Goal: Answer question/provide support

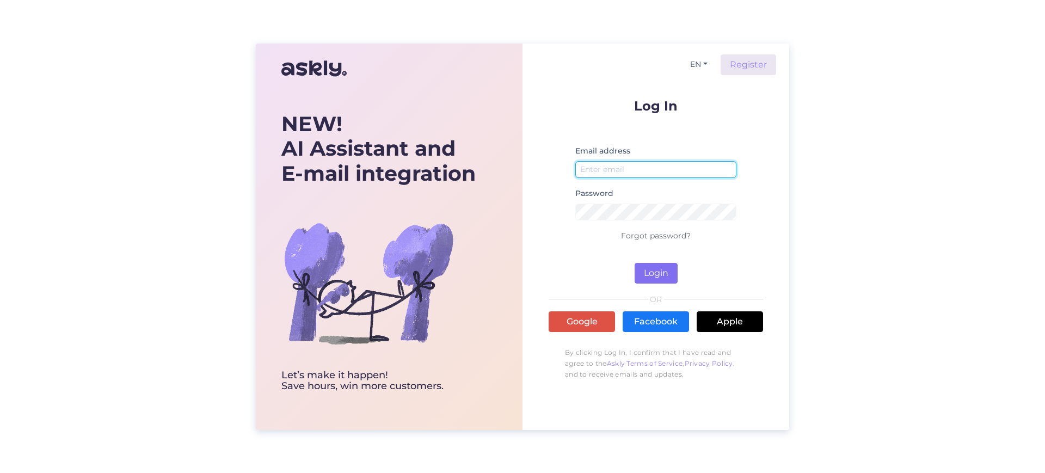
type input "[EMAIL_ADDRESS][DOMAIN_NAME]"
click at [651, 272] on button "Login" at bounding box center [656, 273] width 43 height 21
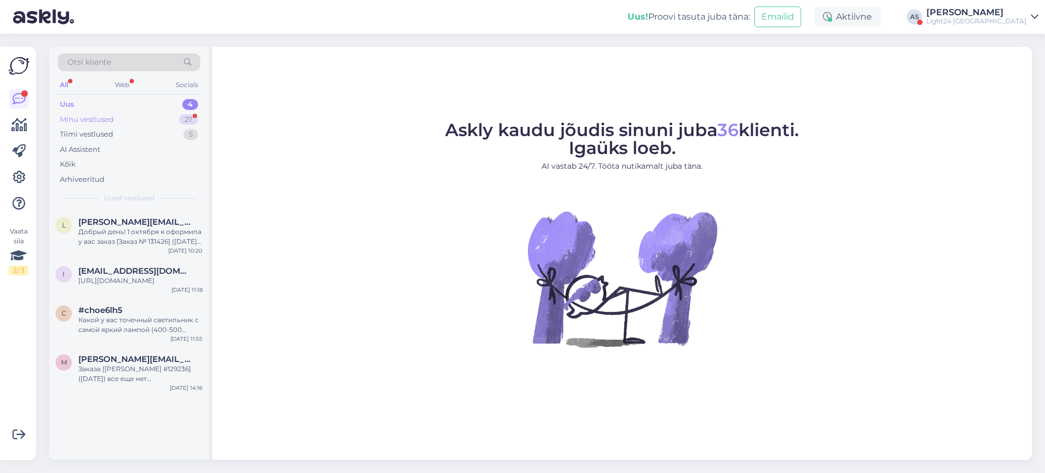
click at [108, 117] on div "Minu vestlused" at bounding box center [87, 119] width 54 height 11
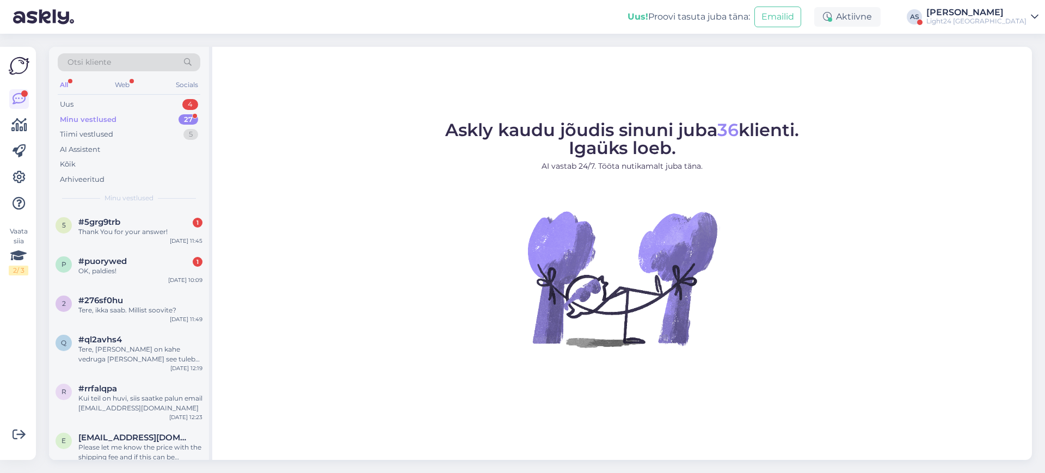
click at [1010, 14] on div "[PERSON_NAME]" at bounding box center [977, 12] width 100 height 9
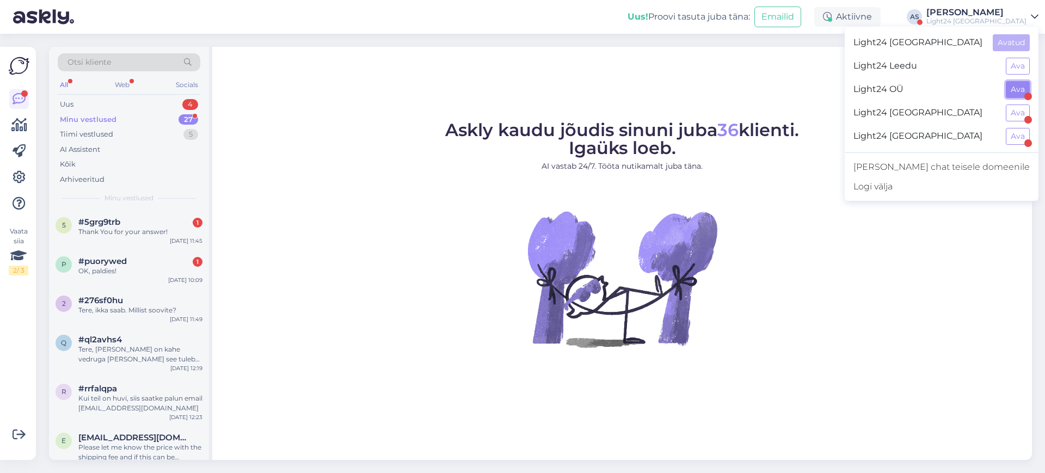
click at [1020, 89] on button "Ava" at bounding box center [1018, 89] width 24 height 17
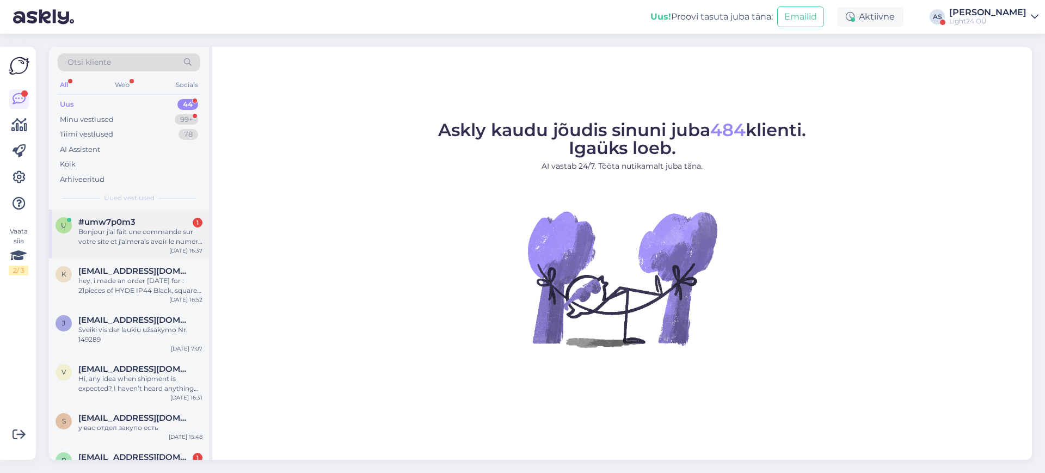
click at [133, 235] on div "Bonjour j'ai fait une commande sur votre site et j'aimerais avoir le numero de …" at bounding box center [140, 237] width 124 height 20
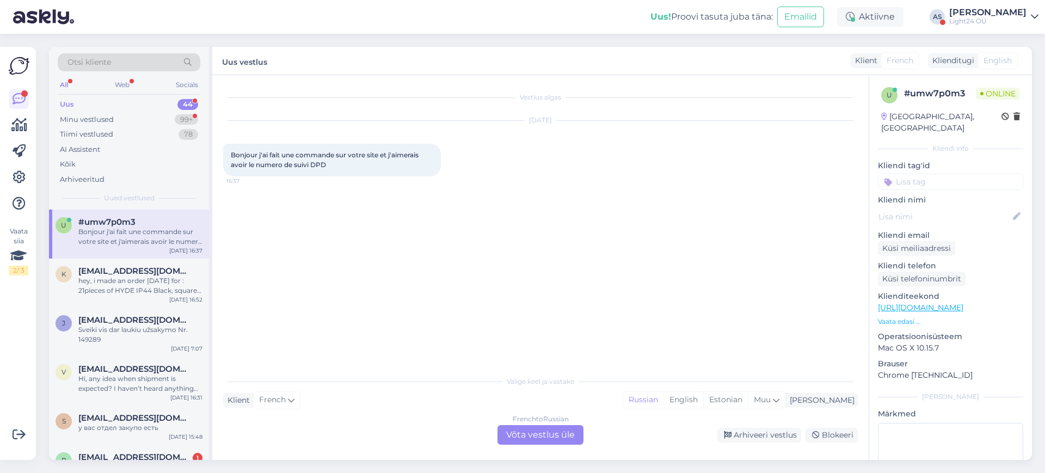
click at [553, 435] on div "French to Russian Võta vestlus üle" at bounding box center [541, 435] width 86 height 20
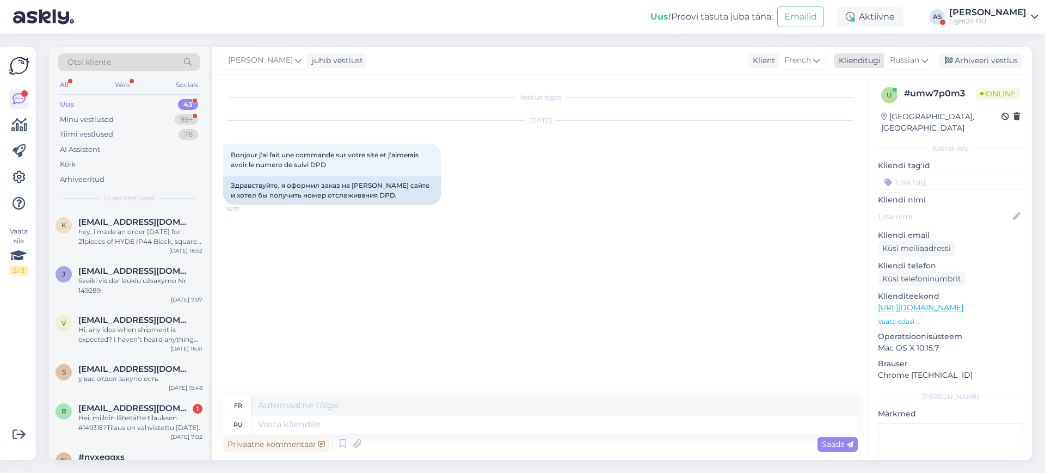
click at [924, 60] on icon at bounding box center [925, 60] width 7 height 12
type input "es"
click at [866, 126] on link "Estonian" at bounding box center [885, 126] width 120 height 17
click at [373, 426] on textarea at bounding box center [554, 424] width 606 height 19
type textarea "Tere,"
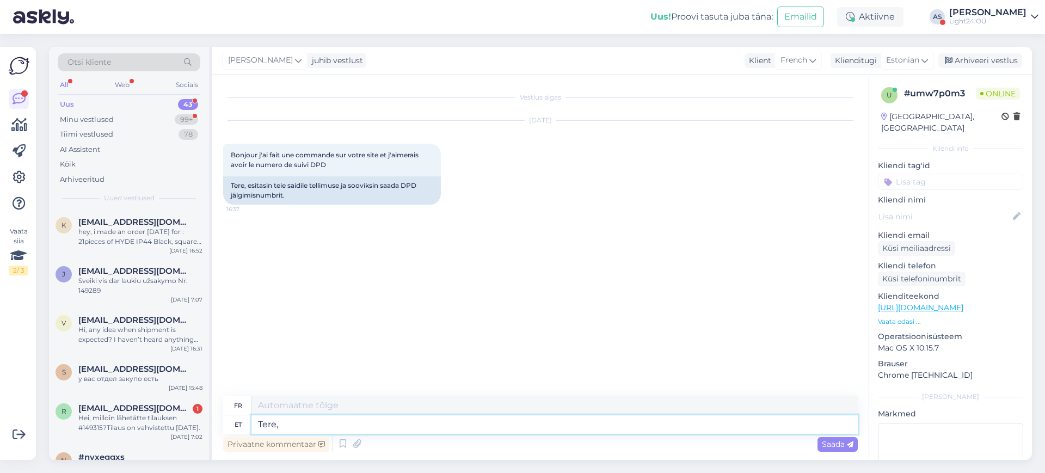
type textarea "Bonjour,"
type textarea "Tere, palun s"
type textarea "Bonjour, s'il vous plaît."
type textarea "Tere, palun saatke"
type textarea "Bonjour, veuillez envoyer"
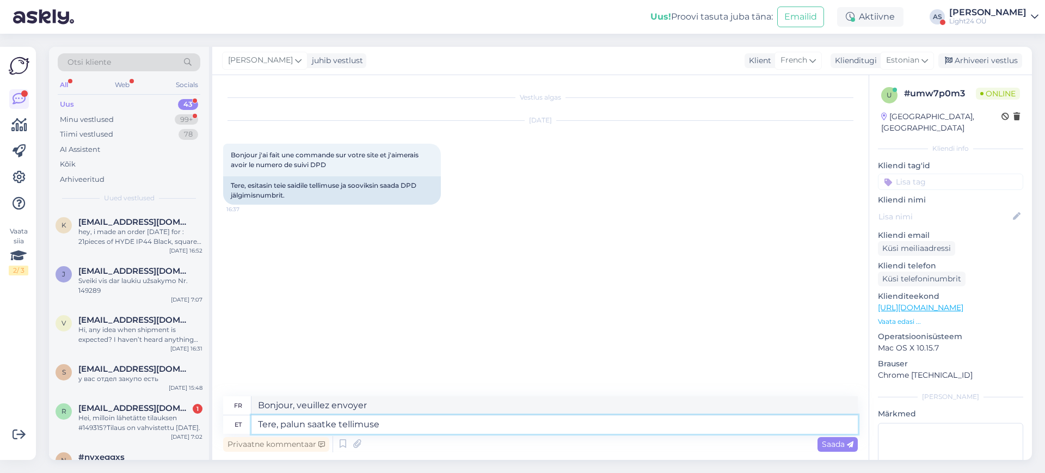
type textarea "Tere, palun saatke tellimuse n"
type textarea "Bonjour, veuillez envoyer la commande."
type textarea "Tere, palun saatke tellimuse number, s"
type textarea "Bonjour, veuillez envoyer le numéro de commande,"
type textarea "Tere, palun saatke tellimuse number, saadan s"
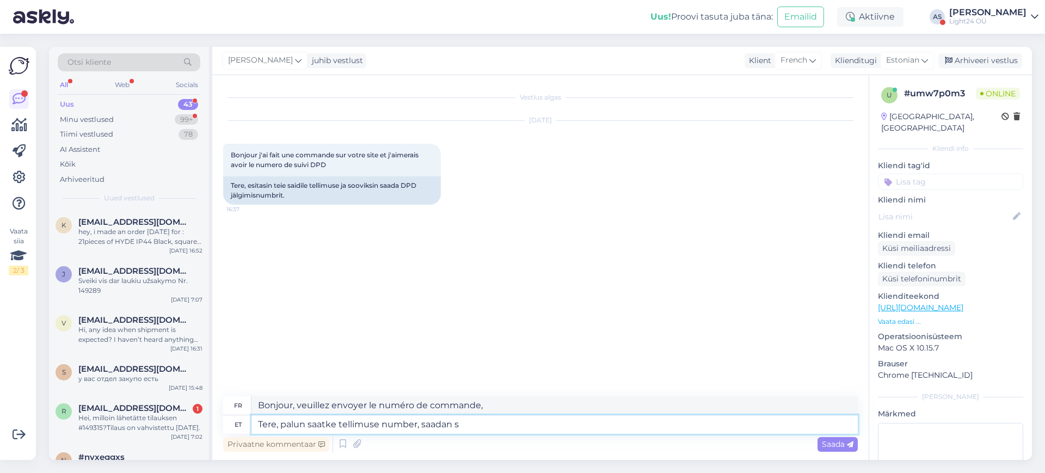
type textarea "Bonjour, veuillez envoyer le numéro de commande, je vous l'enverrai"
type textarea "Tere, palun saatke tellimuse number, saan si"
type textarea "Bonjour, veuillez envoyer le numéro de commande, je peux"
type textarea "Tere, palun saatke tellimuse number, saan siis o"
type textarea "Bonjour, veuillez m'envoyer le numéro de commande, je le recevrai alors"
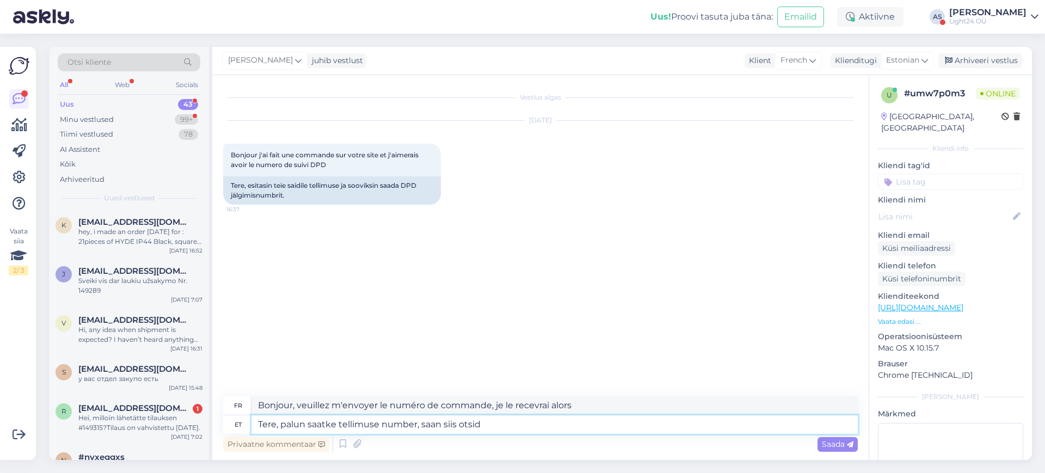
type textarea "Tere, palun saatke tellimuse number, saan siis otsida"
type textarea "Bonjour, veuillez m'envoyer le numéro de commande afin que je puisse le recherc…"
type textarea "Tere, palun saatke tellimuse number, saan siis otsida"
click at [826, 440] on span "Saada" at bounding box center [838, 444] width 32 height 10
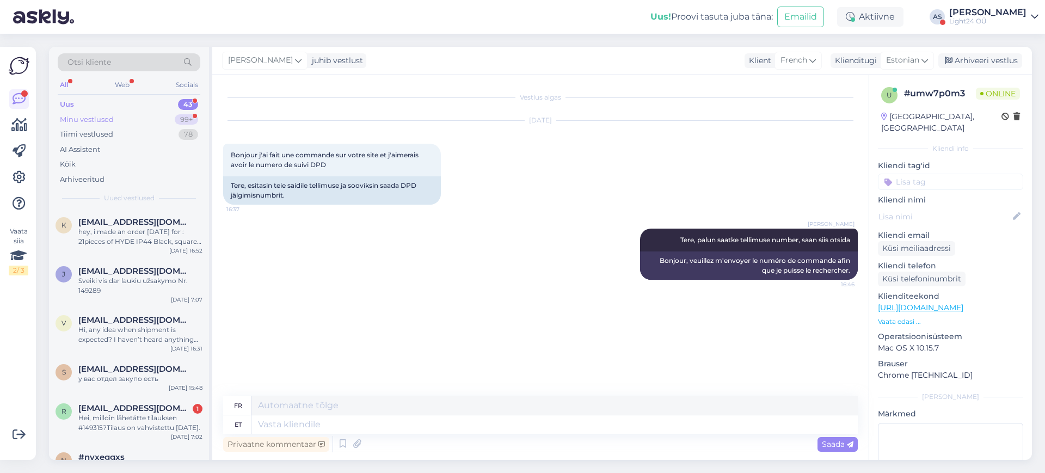
click at [100, 120] on div "Minu vestlused" at bounding box center [87, 119] width 54 height 11
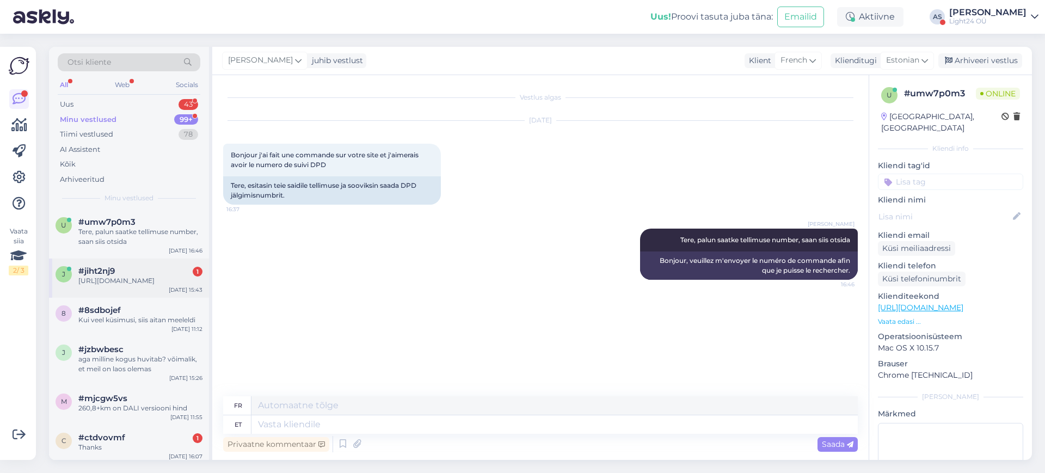
click at [154, 283] on div "[URL][DOMAIN_NAME]" at bounding box center [140, 281] width 124 height 10
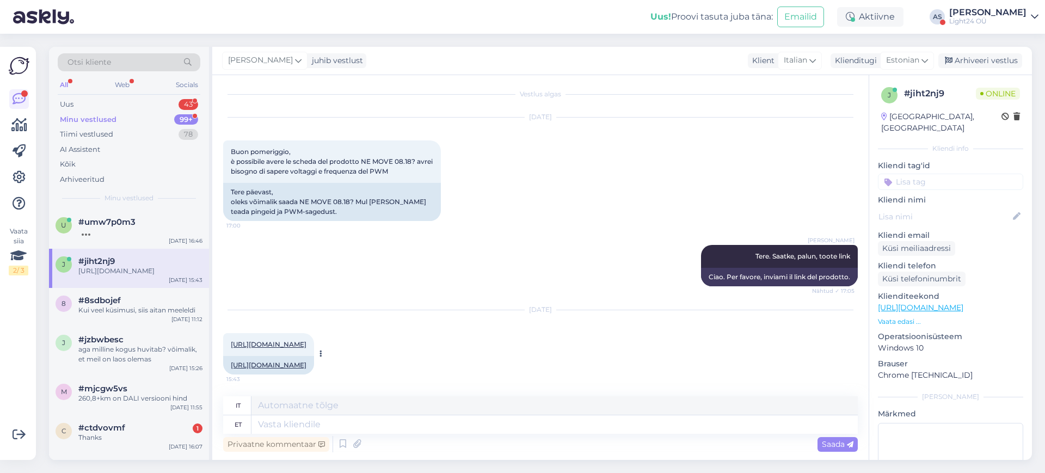
click at [306, 340] on link "[URL][DOMAIN_NAME]" at bounding box center [269, 344] width 76 height 8
click at [333, 429] on textarea at bounding box center [554, 424] width 606 height 19
type textarea "mul"
type textarea "Io ho"
type textarea "mul on pakkuda ai"
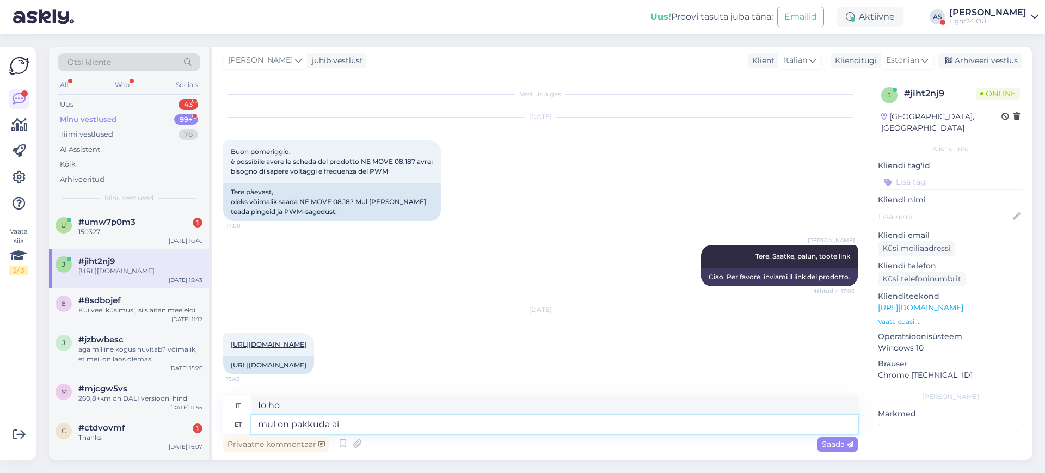
type textarea "Ho qualcosa da offrire."
type textarea "mul on pakkuda ainult se"
type textarea "Ho solo da offrire"
type textarea "mul on pakkuda ainult selline"
type textarea "Ho solo questo da offrire."
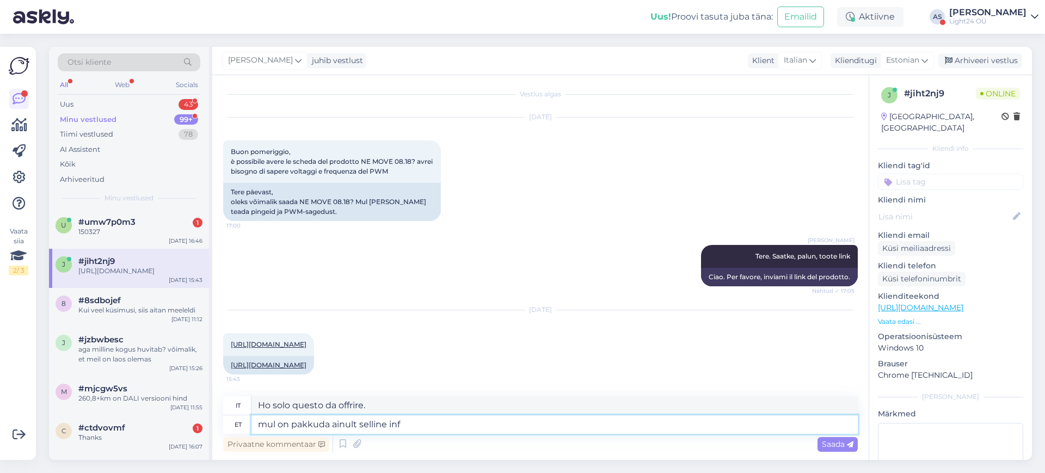
type textarea "mul on pakkuda ainult selline info"
type textarea "Ho solo queste informazioni da offrire."
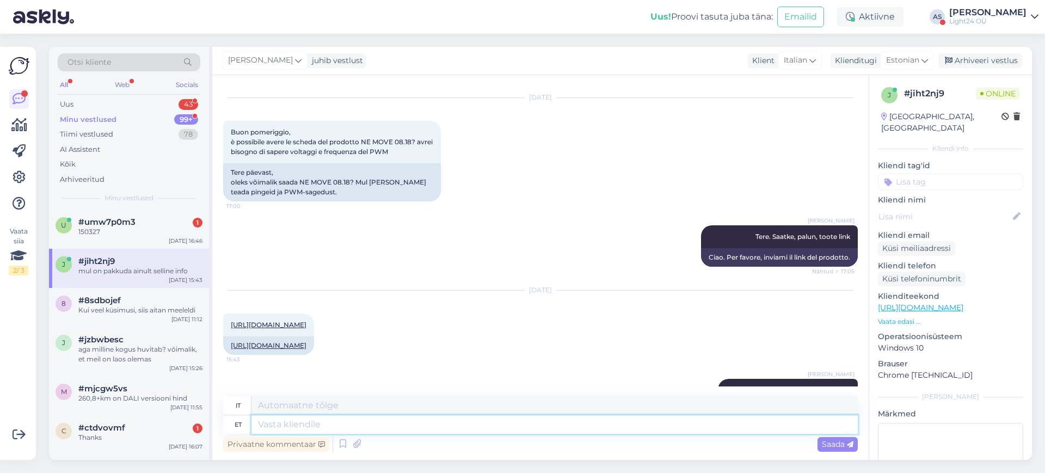
scroll to position [88, 0]
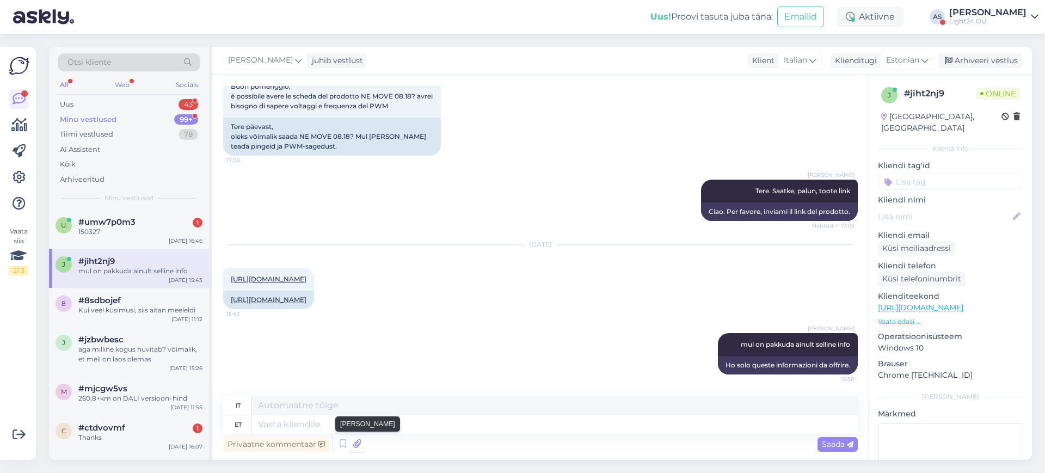
click at [359, 445] on icon at bounding box center [356, 444] width 15 height 16
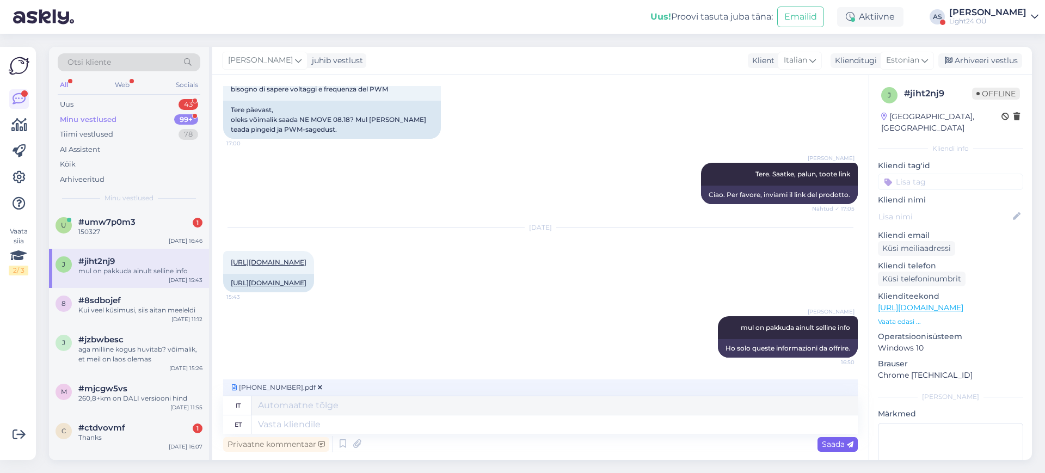
click at [829, 439] on span "Saada" at bounding box center [838, 444] width 32 height 10
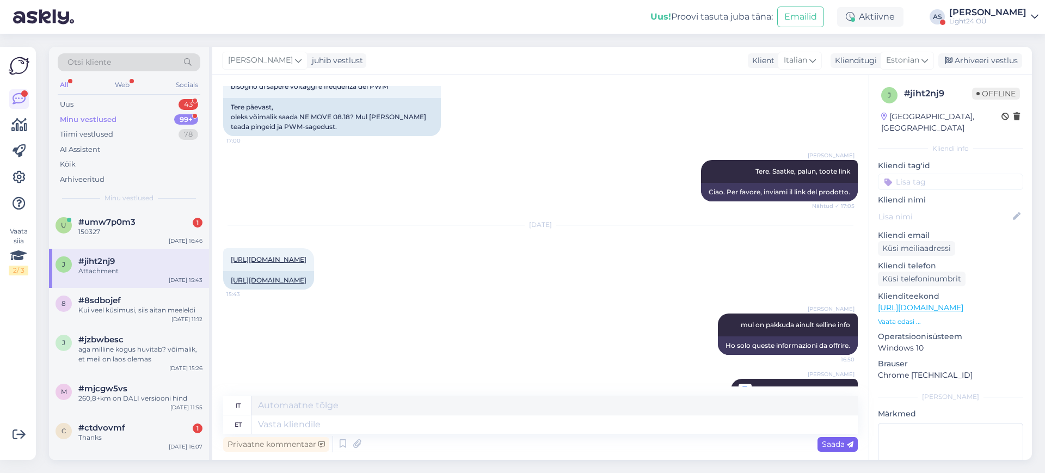
scroll to position [136, 0]
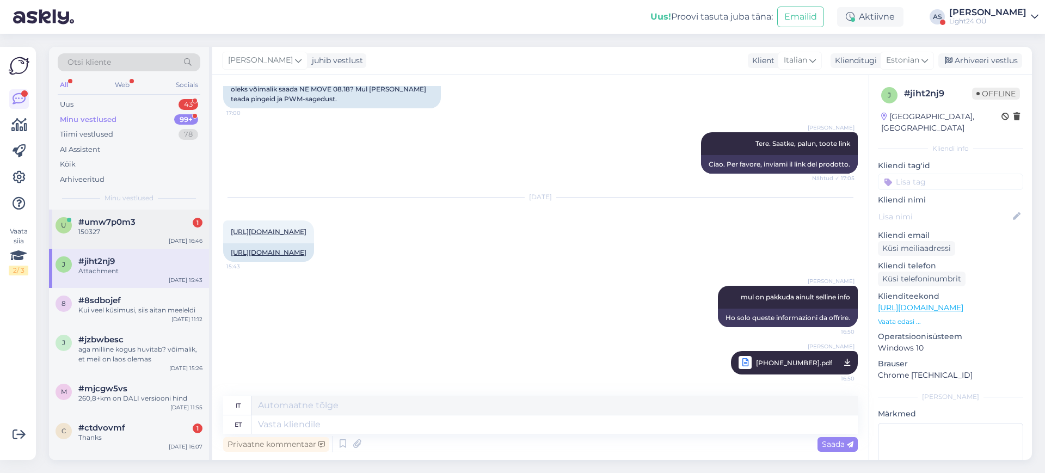
click at [108, 223] on span "#umw7p0m3" at bounding box center [106, 222] width 57 height 10
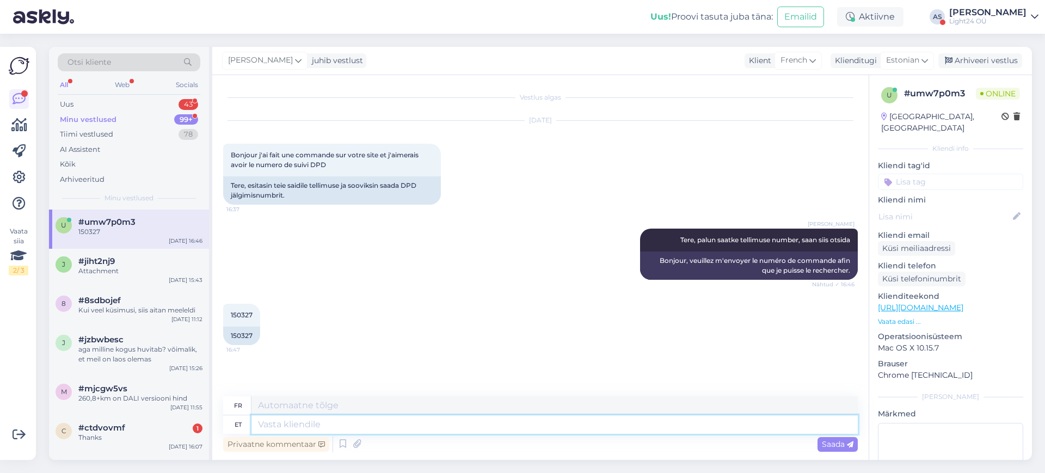
click at [382, 421] on textarea at bounding box center [554, 424] width 606 height 19
type textarea "tellimus"
type textarea "commande"
type textarea "tellimus ei"
type textarea "numéro de commande"
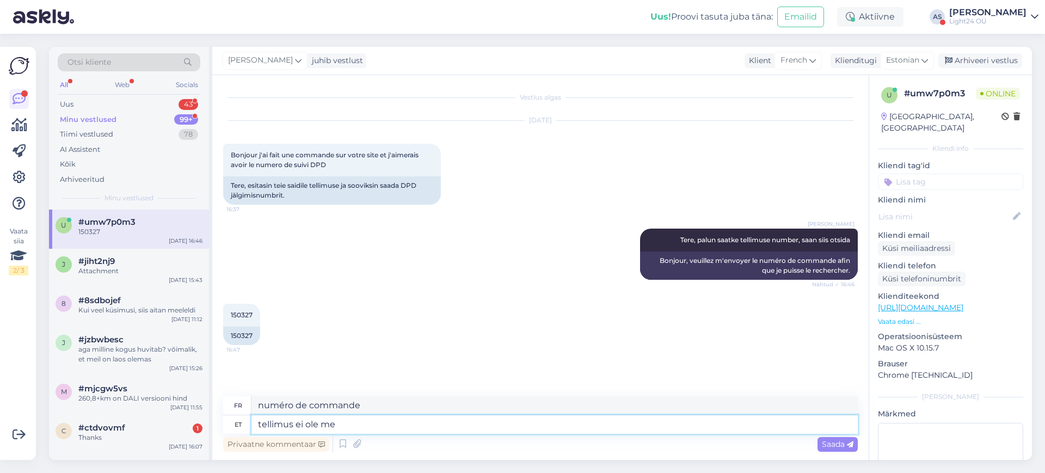
type textarea "tellimus ei ole mei"
type textarea "il n'y a pas d'ordre"
type textarea "tellimus ei [PERSON_NAME] v"
type textarea "la commande n'est pas pour nous"
type textarea "tellimus ei [PERSON_NAME] veel"
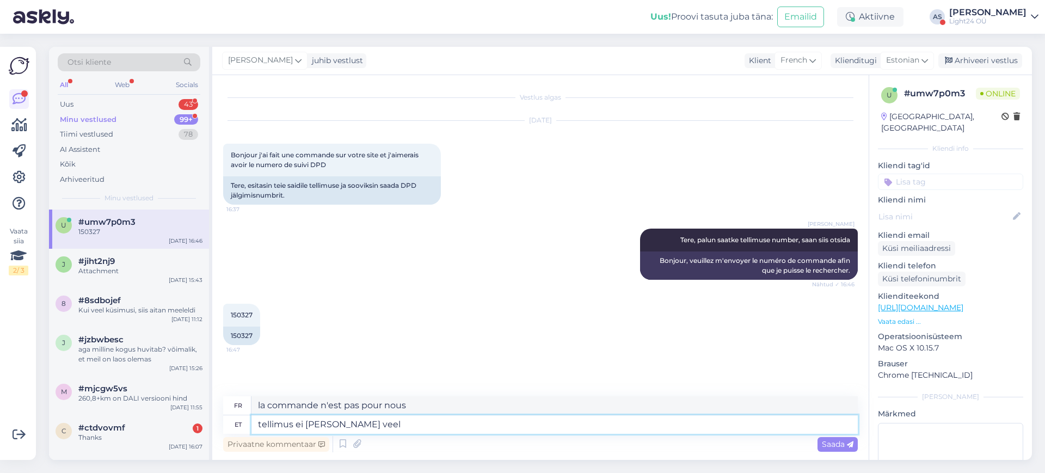
type textarea "Nous n'avons pas encore reçu la commande."
type textarea "tellimus ei [PERSON_NAME] veel jõudnud, o"
type textarea "La commande n'est pas encore arrivée,"
type textarea "tellimus ei [PERSON_NAME] veel jõudnud, ootame s"
type textarea "La commande n'est pas encore arrivée, nous attendons."
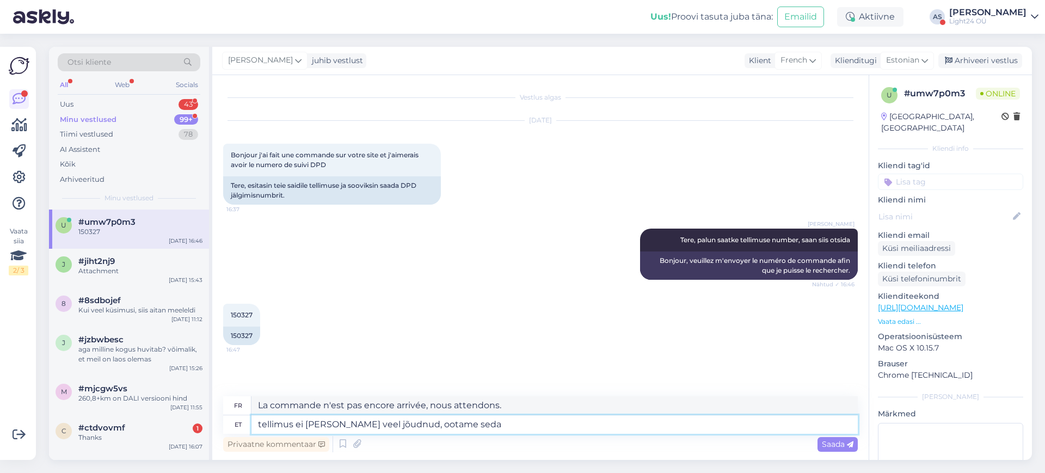
type textarea "tellimus ei [PERSON_NAME] veel jõudnud, ootame seda r"
type textarea "La commande n'est pas encore arrivée, nous l'attendons."
type textarea "tellimus ei [PERSON_NAME] veel jõudnud, ootame seda reedeks sis"
type textarea "La commande n'est pas encore arrivée, nous l'attendons pour vendredi."
type textarea "tellimus ei [PERSON_NAME] veel jõudnud, ootame seda reedeks sisse. siis saadame…"
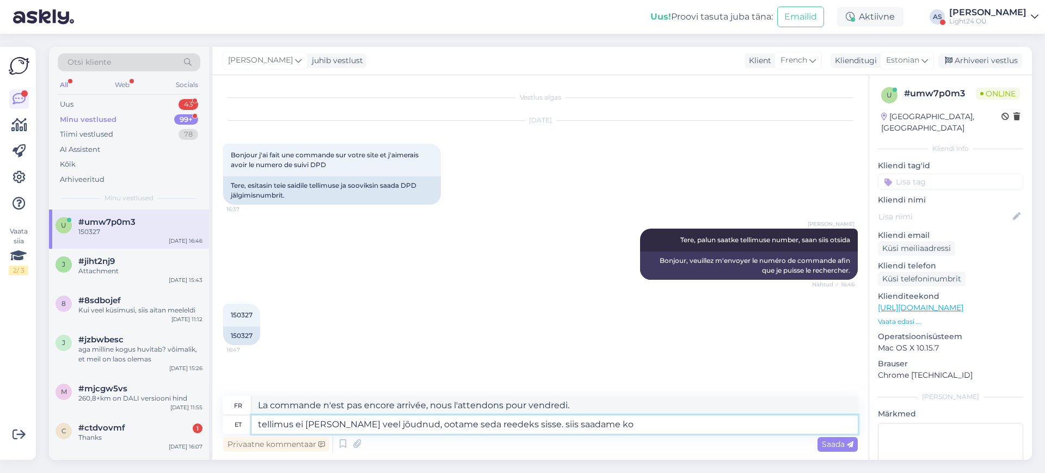
type textarea "La commande n'est pas encore arrivée, nous l'attendons vendredi. Nous l'enverro…"
type textarea "tellimus ei [PERSON_NAME] veel jõudnud, ootame seda reedeks sisse. siis saadame…"
type textarea "La commande n'est pas encore arrivée, nous l'attendons pour vendredi. Nous l'ex…"
type textarea "tellimus ei [PERSON_NAME] veel jõudnud, ootame seda reedeks sisse. siis saadame…"
type textarea "La commande n'est pas encore arrivée, on l'attend pour vendredi. On l'enverra t…"
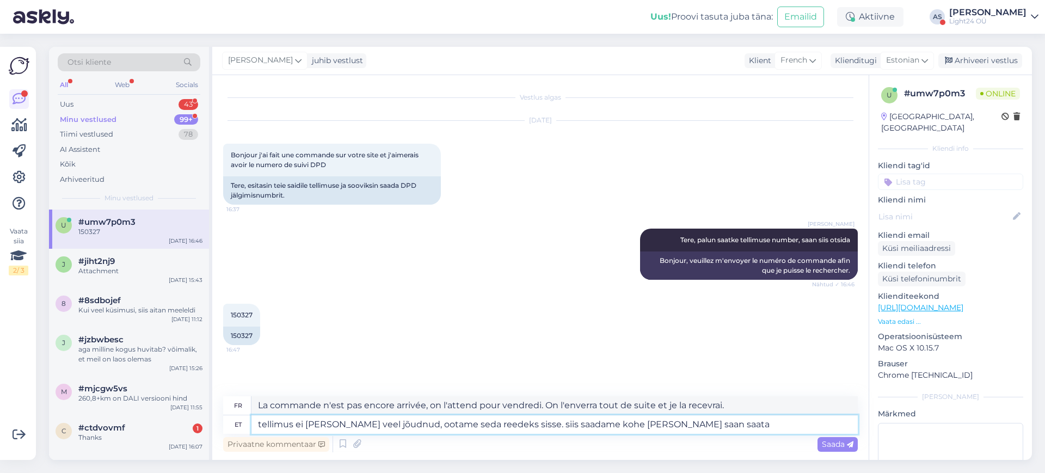
type textarea "tellimus ei [PERSON_NAME] veel jõudnud, ootame seda reedeks sisse. siis saadame…"
type textarea "La commande n'est pas encore arrivée, nous l'attendons pour vendredi. Ensuite, …"
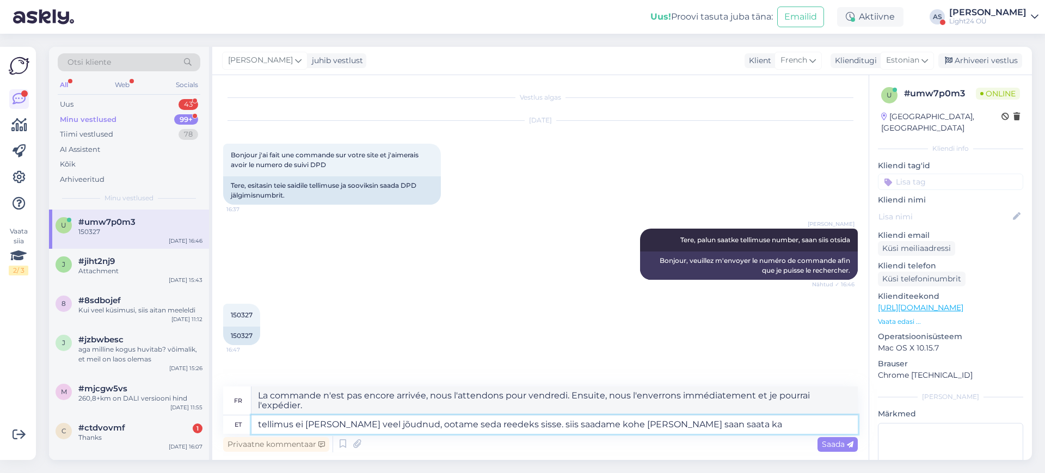
type textarea "tellimus ei [PERSON_NAME] veel jõudnud, ootame seda reedeks sisse. siis saadame…"
type textarea "La commande n'est pas encore arrivée, nous l'attendons pour vendredi. Nous l'en…"
type textarea "tellimus ei [PERSON_NAME] veel jõudnud, ootame seda reedeks sisse. siis saadame…"
type textarea "La commande n'est pas encore arrivée ; nous l'attendons vendredi. Nous l'expédi…"
type textarea "tellimus ei [PERSON_NAME] veel jõudnud, ootame seda reedeks sisse. siis saadame…"
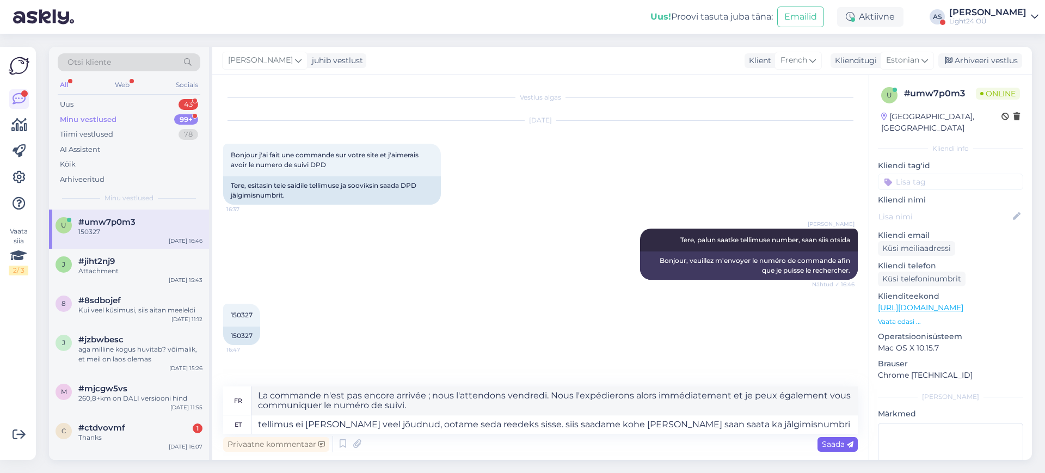
click at [833, 443] on span "Saada" at bounding box center [838, 444] width 32 height 10
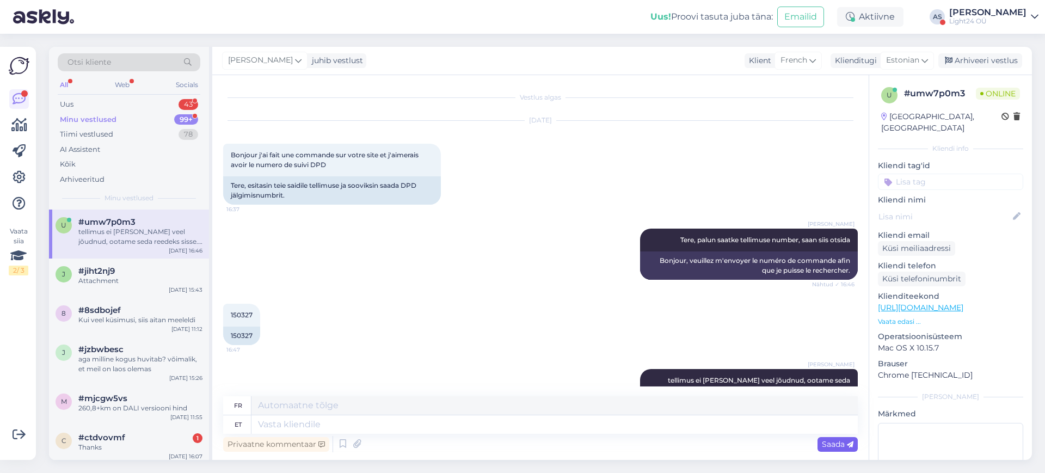
scroll to position [75, 0]
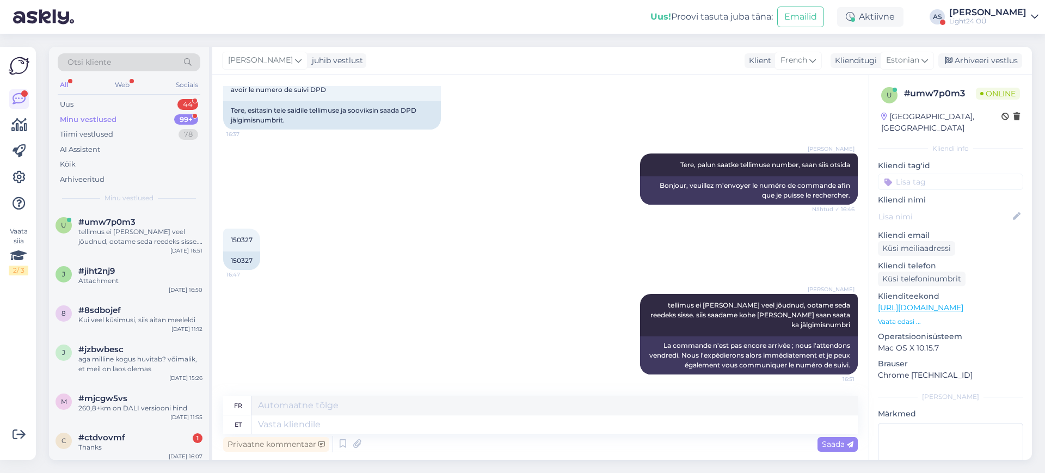
click at [105, 119] on div "Minu vestlused" at bounding box center [88, 119] width 57 height 11
click at [102, 119] on div "Minu vestlused" at bounding box center [88, 119] width 57 height 11
click at [73, 100] on div "Uus" at bounding box center [67, 104] width 14 height 11
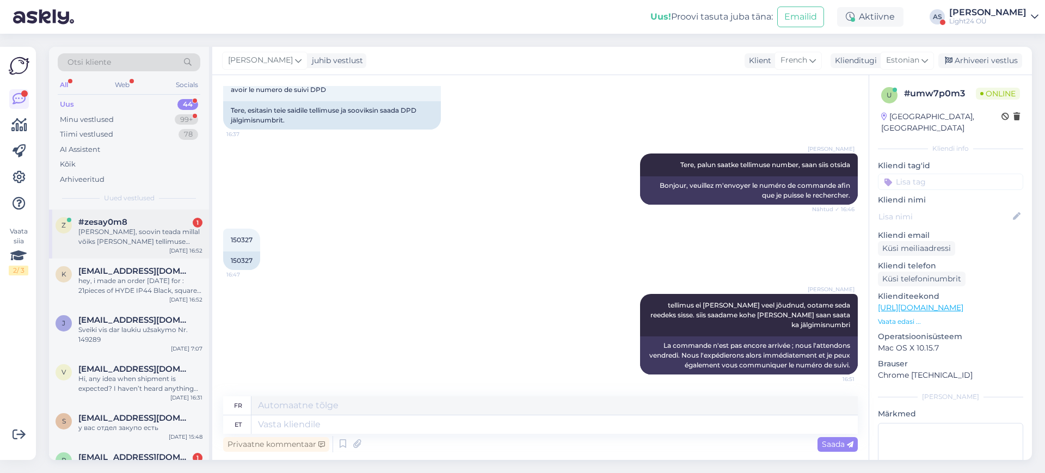
click at [163, 226] on div "#zesay0m8 1" at bounding box center [140, 222] width 124 height 10
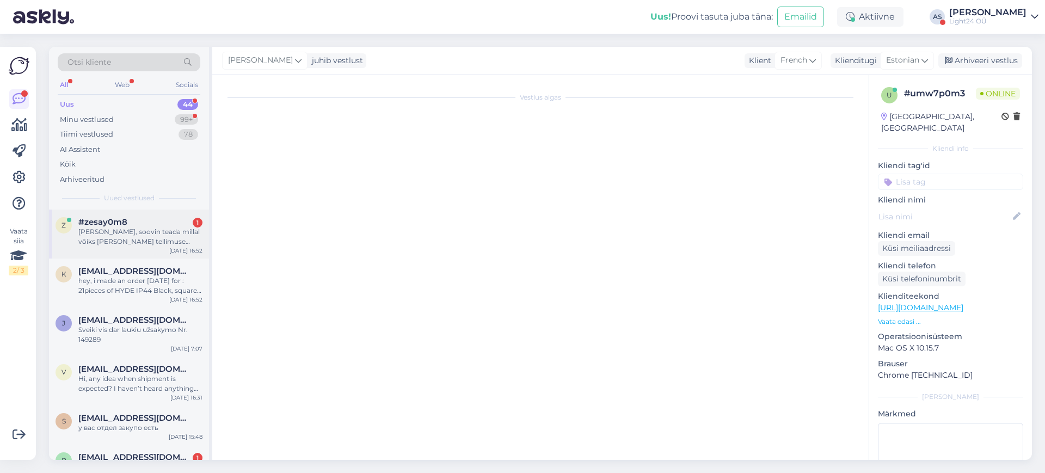
scroll to position [0, 0]
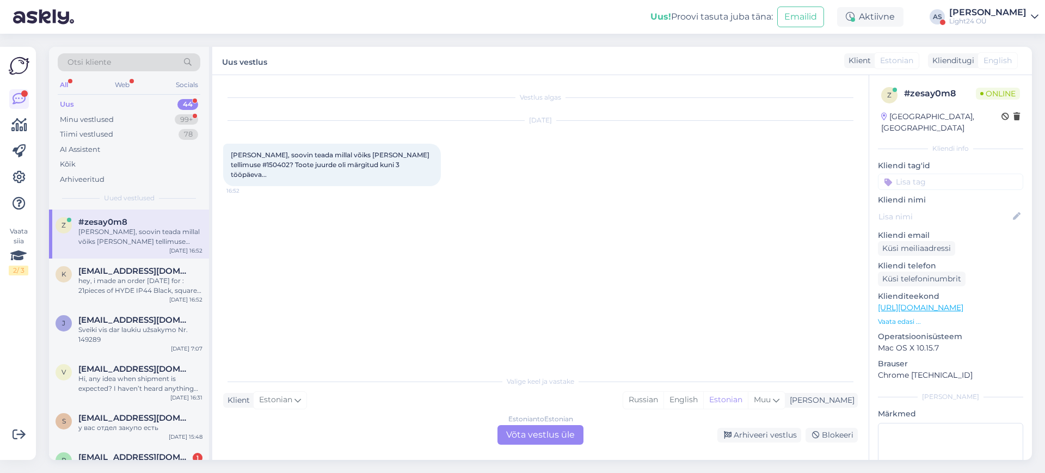
click at [548, 433] on div "Estonian to Estonian Võta vestlus üle" at bounding box center [541, 435] width 86 height 20
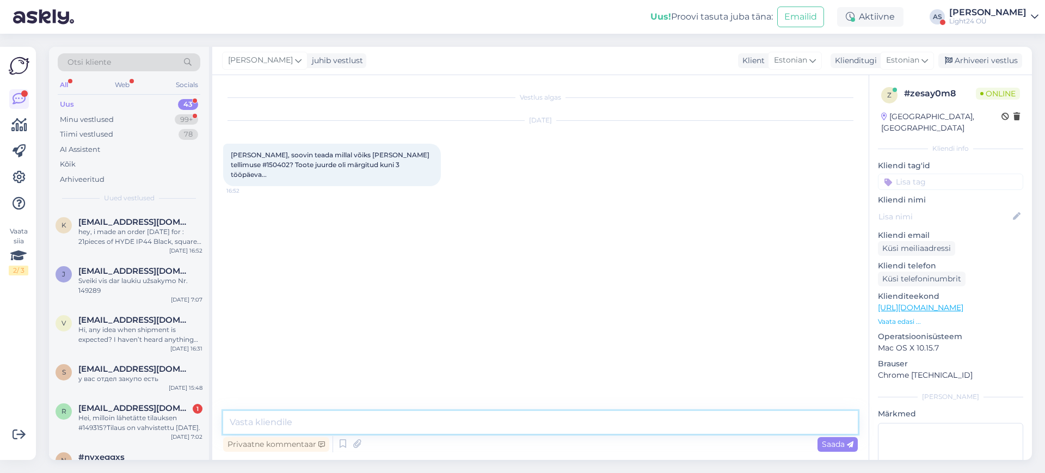
click at [334, 423] on textarea at bounding box center [540, 422] width 635 height 23
type textarea "Tere,"
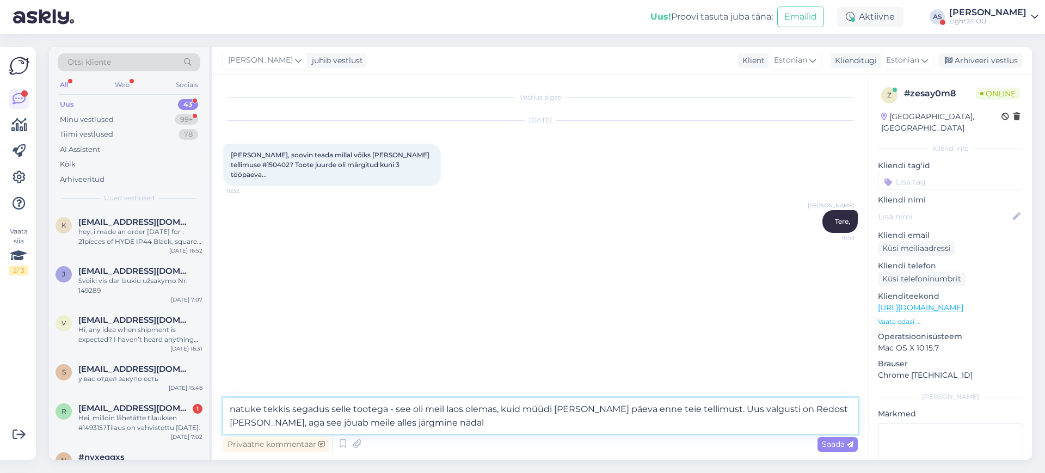
type textarea "natuke tekkis segadus selle tootega - see oli meil laos olemas, kuid müüdi [PER…"
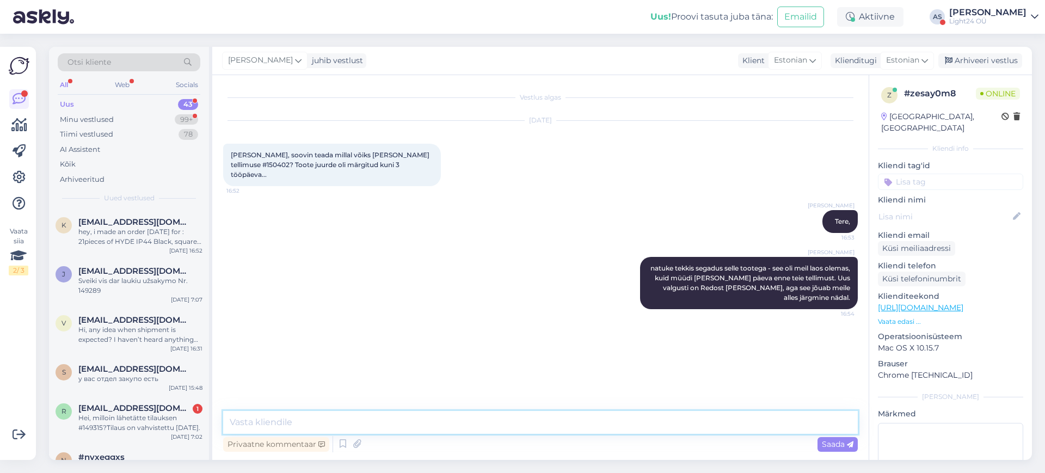
click at [432, 419] on textarea at bounding box center [540, 422] width 635 height 23
type textarea "väga vabandame!"
click at [838, 447] on span "Saada" at bounding box center [838, 444] width 32 height 10
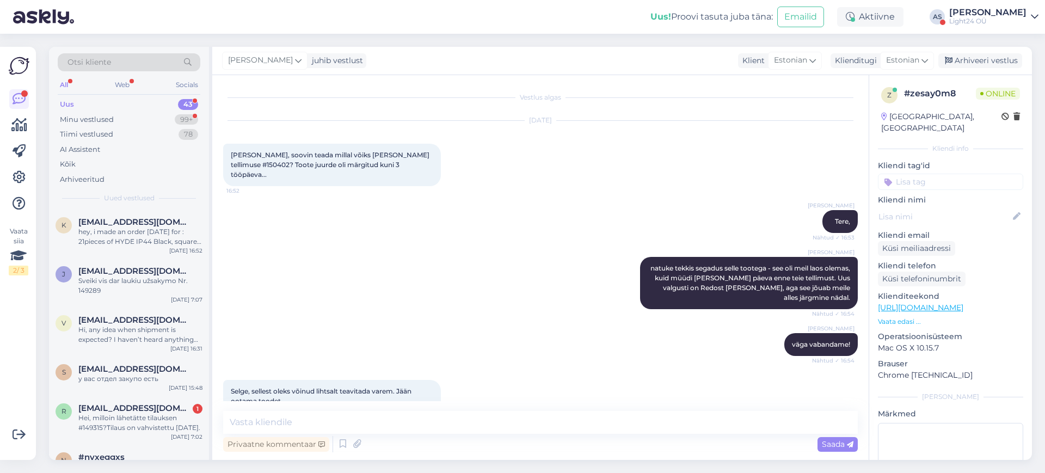
scroll to position [14, 0]
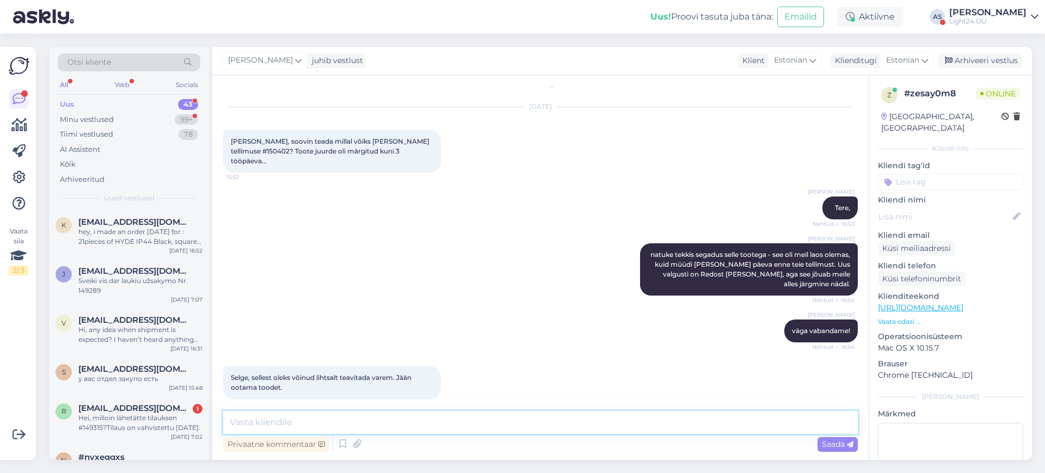
click at [366, 425] on textarea at bounding box center [540, 422] width 635 height 23
